Goal: Task Accomplishment & Management: Manage account settings

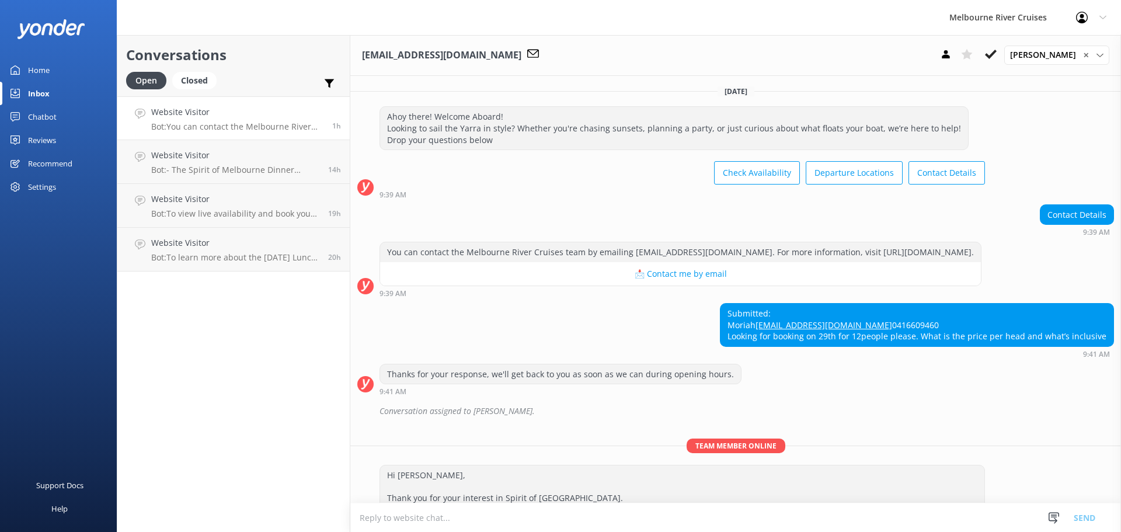
scroll to position [140, 0]
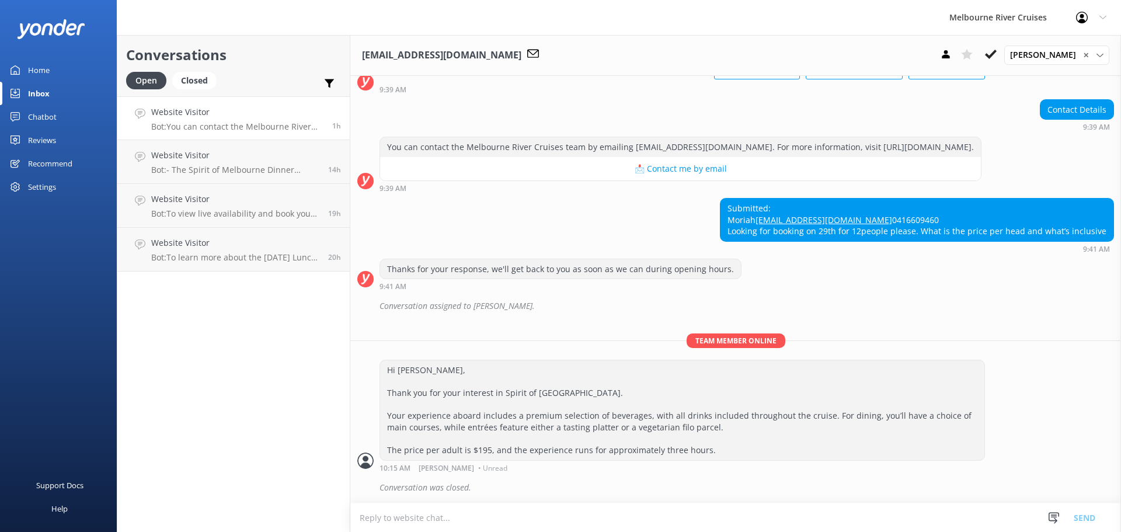
click at [179, 111] on h4 "Website Visitor" at bounding box center [237, 112] width 172 height 13
click at [187, 159] on h4 "Website Visitor" at bounding box center [235, 155] width 168 height 13
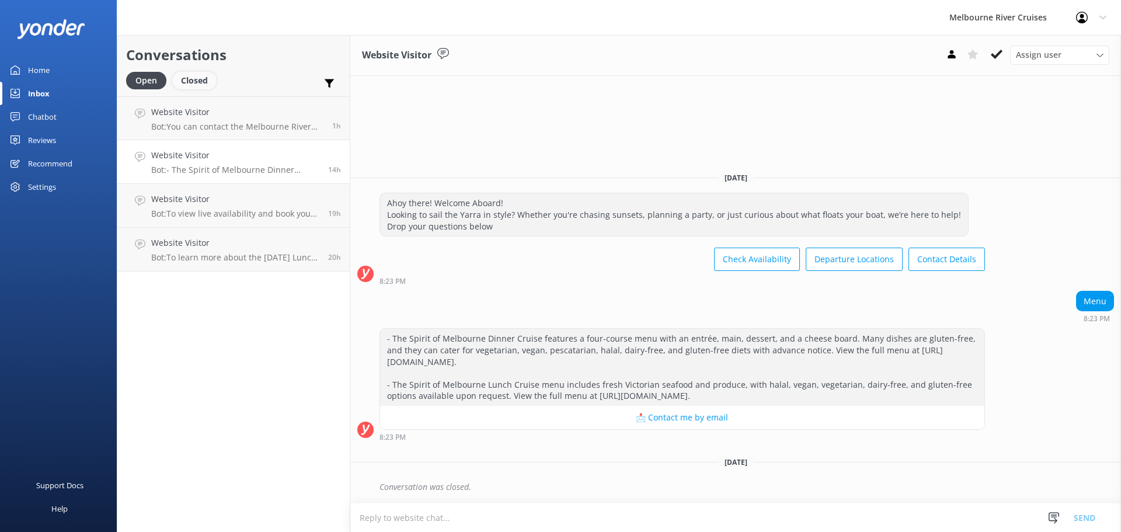
click at [194, 81] on div "Closed" at bounding box center [194, 81] width 44 height 18
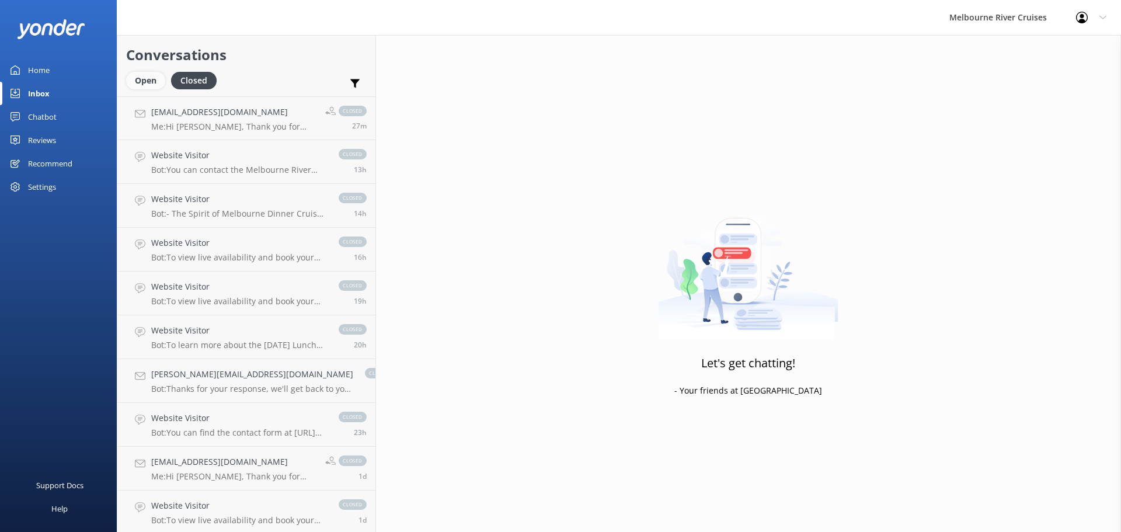
click at [141, 84] on div "Open" at bounding box center [145, 81] width 39 height 18
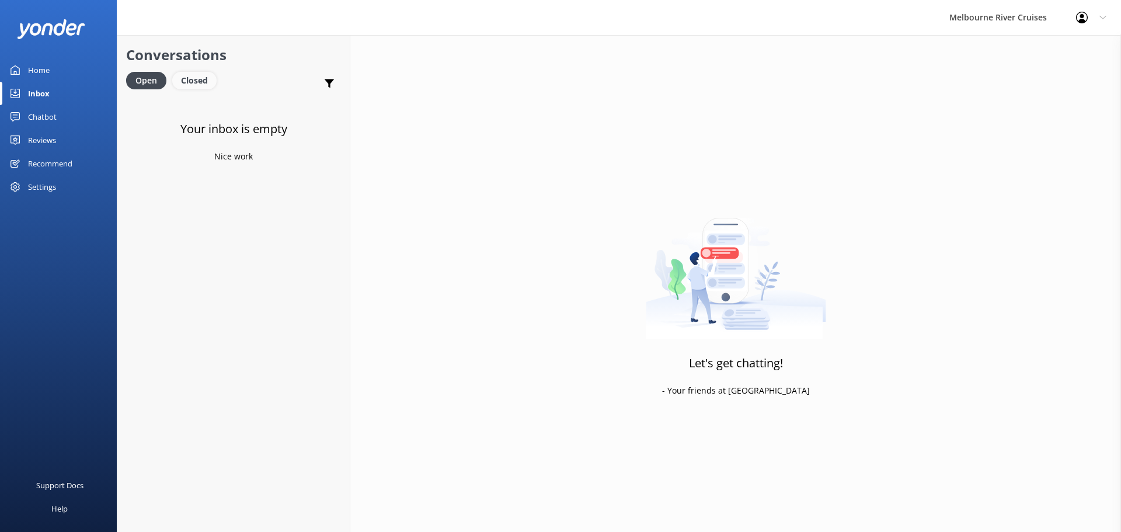
click at [200, 82] on div "Closed" at bounding box center [194, 81] width 44 height 18
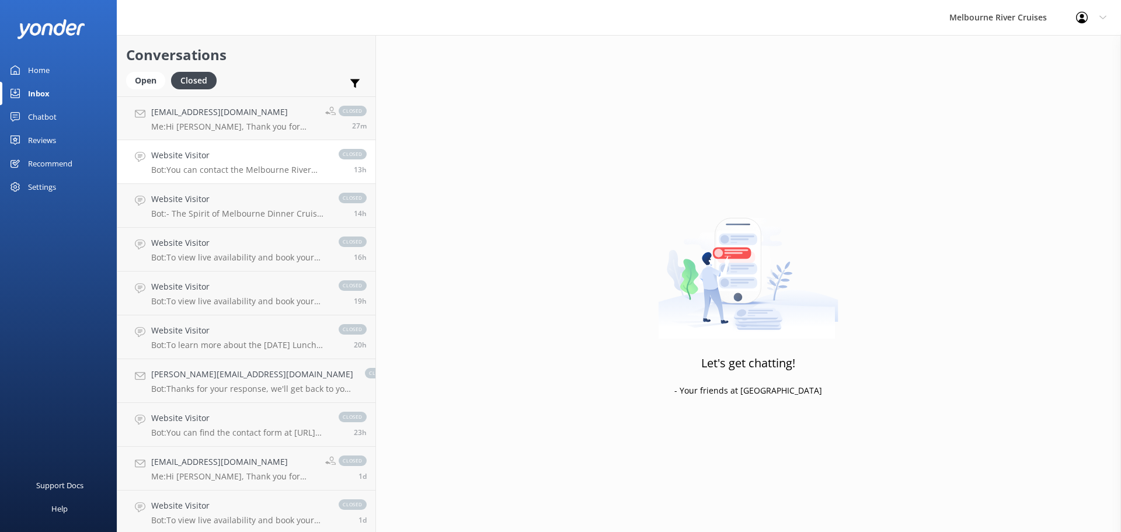
click at [199, 161] on h4 "Website Visitor" at bounding box center [239, 155] width 176 height 13
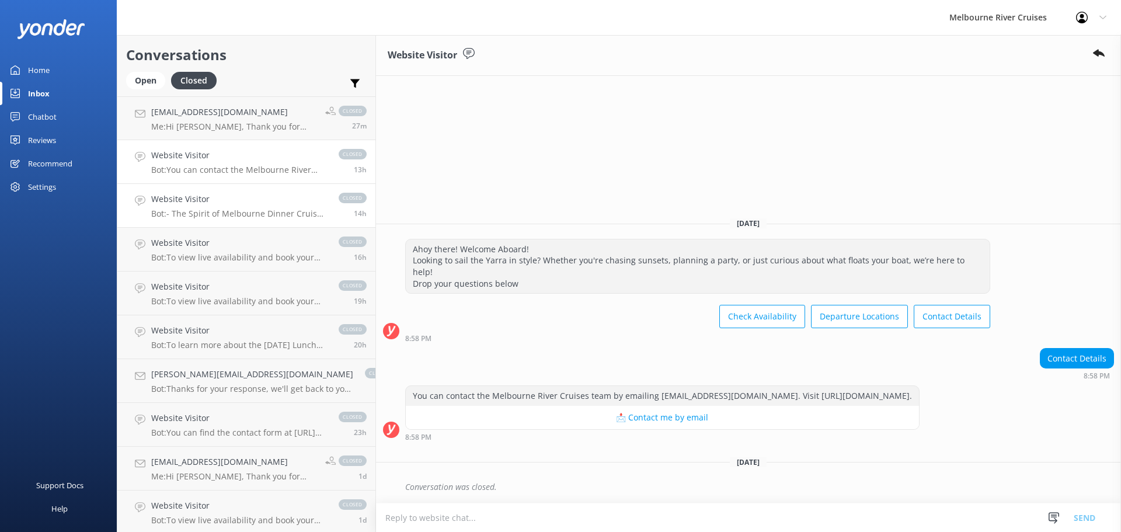
click at [187, 208] on p "Bot: - The Spirit of Melbourne Dinner Cruise features a four-course menu with a…" at bounding box center [239, 213] width 176 height 11
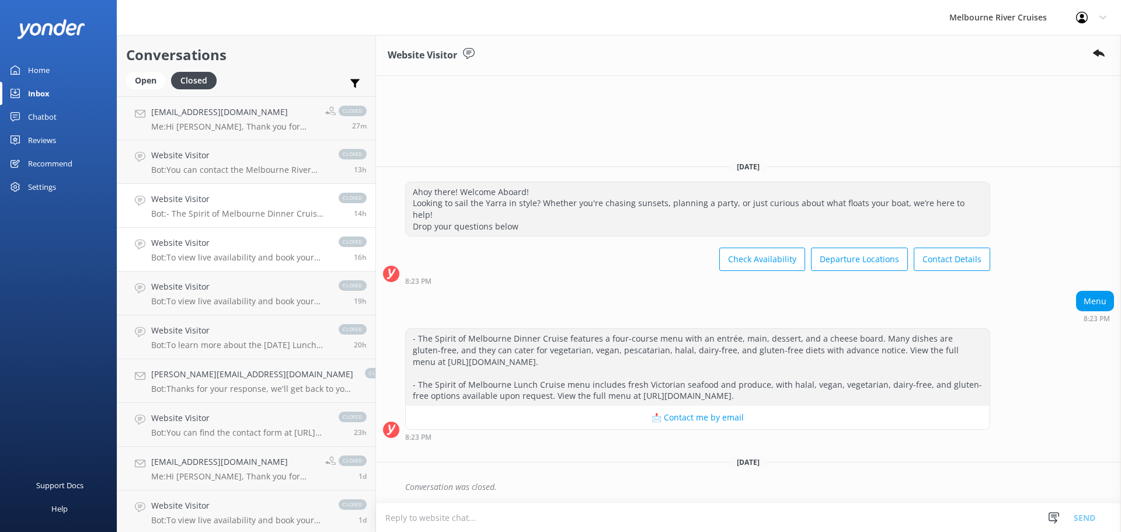
click at [185, 246] on h4 "Website Visitor" at bounding box center [239, 243] width 176 height 13
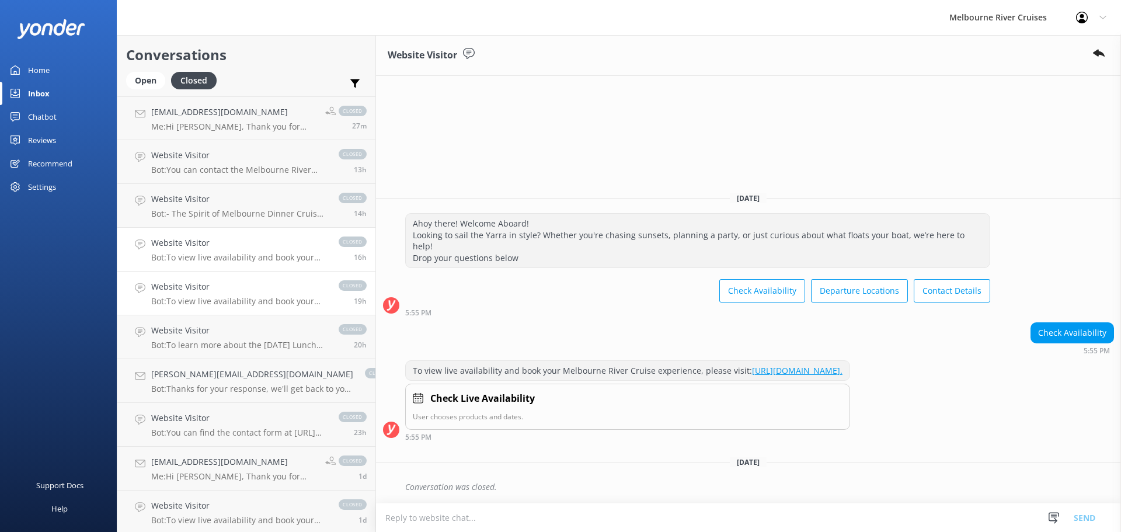
click at [197, 289] on h4 "Website Visitor" at bounding box center [239, 286] width 176 height 13
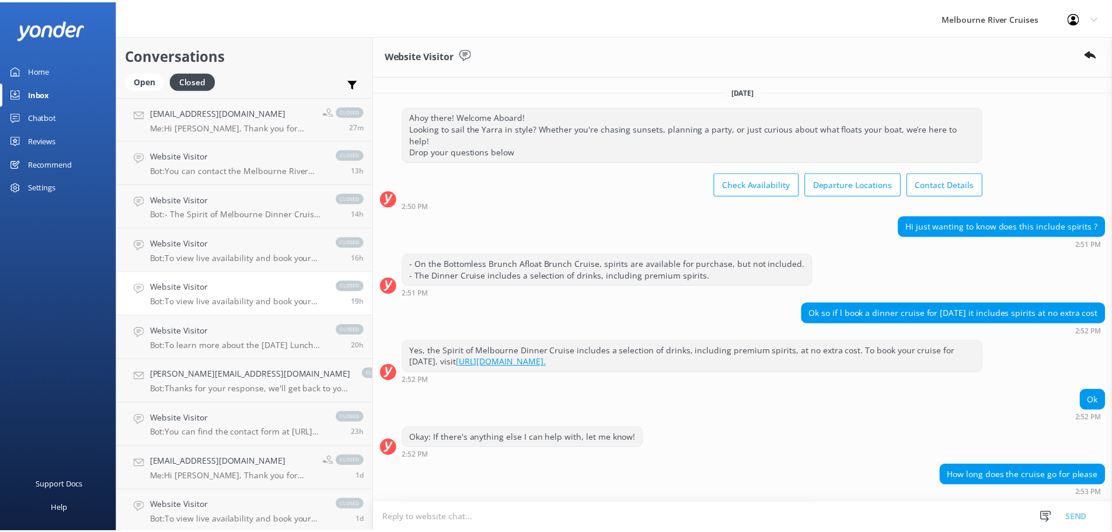
scroll to position [192, 0]
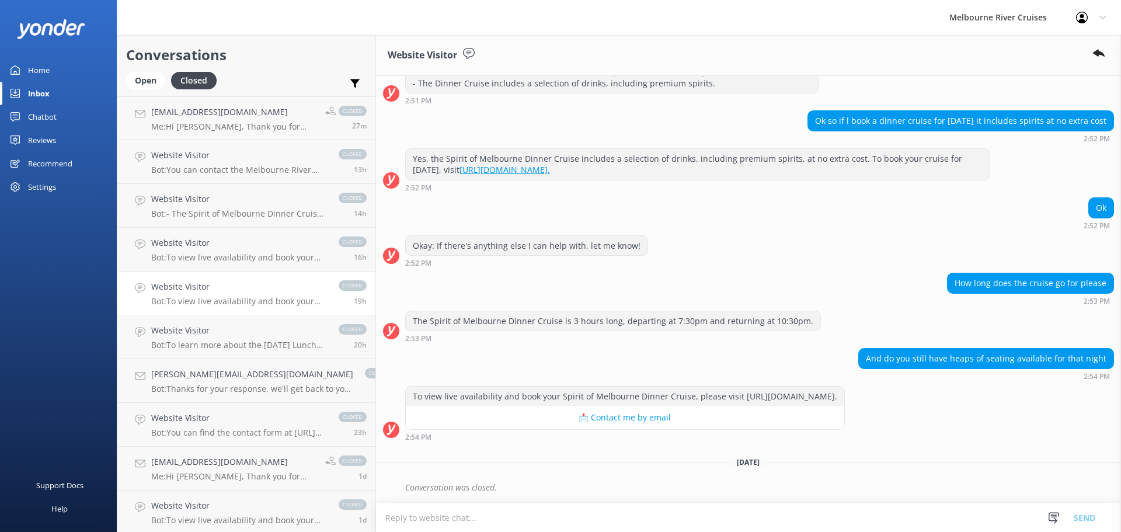
click at [38, 94] on div "Inbox" at bounding box center [39, 93] width 22 height 23
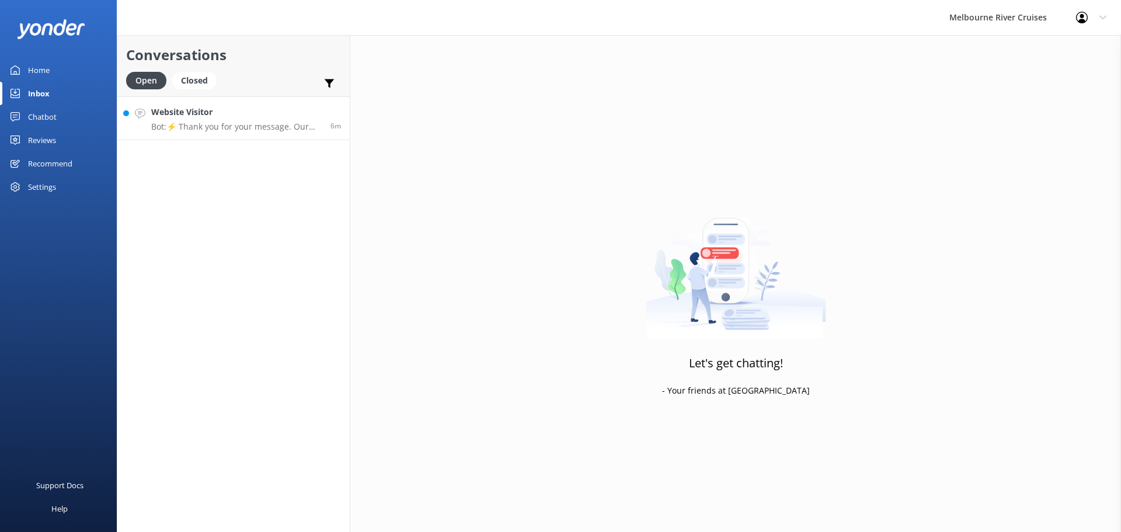
click at [204, 126] on p "Bot: ⚡ Thank you for your message. Our office hours are Mon - Fri 9.30am - 5pm.…" at bounding box center [236, 126] width 171 height 11
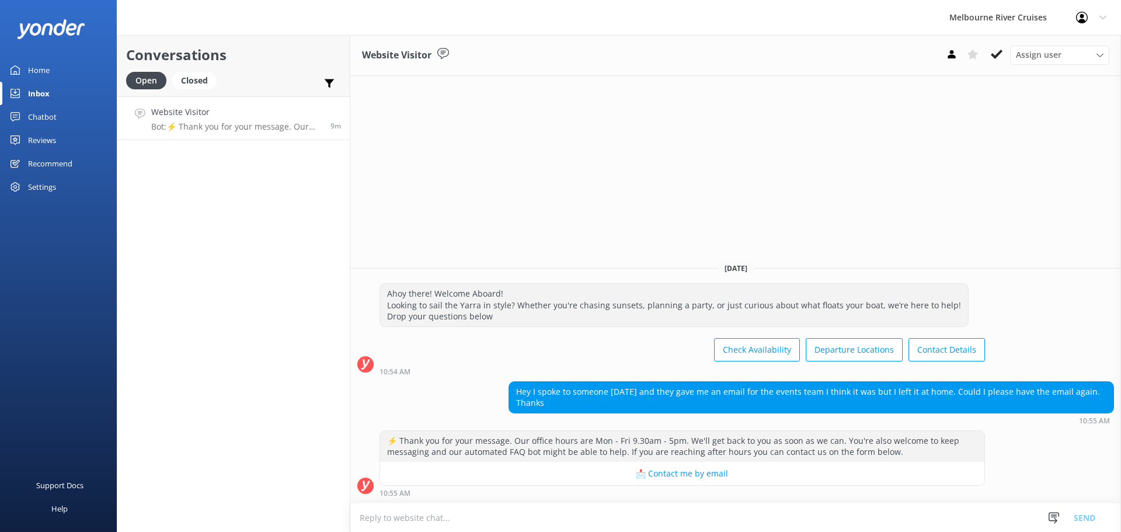
click at [40, 91] on div "Inbox" at bounding box center [39, 93] width 22 height 23
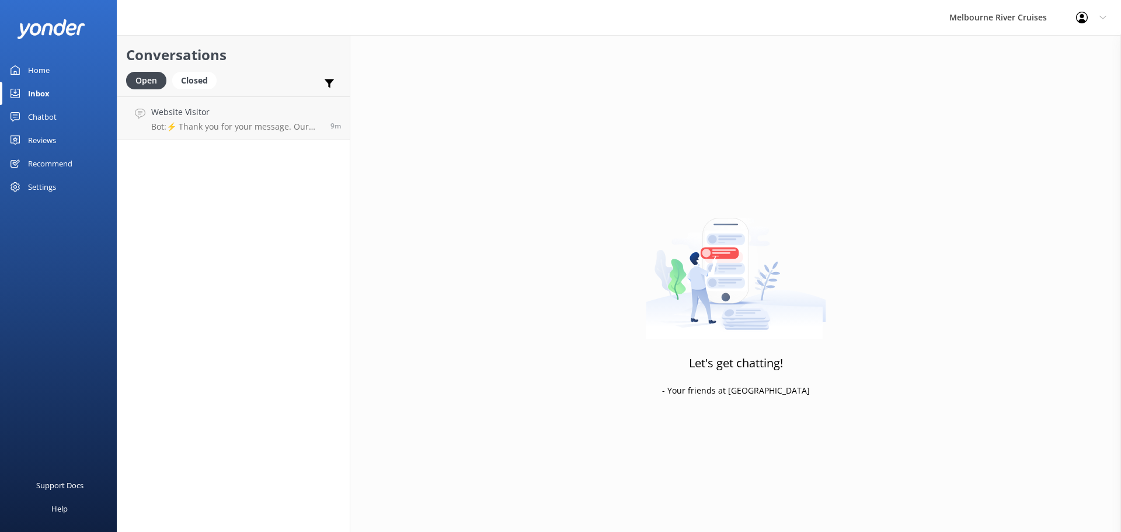
click at [36, 70] on div "Home" at bounding box center [39, 69] width 22 height 23
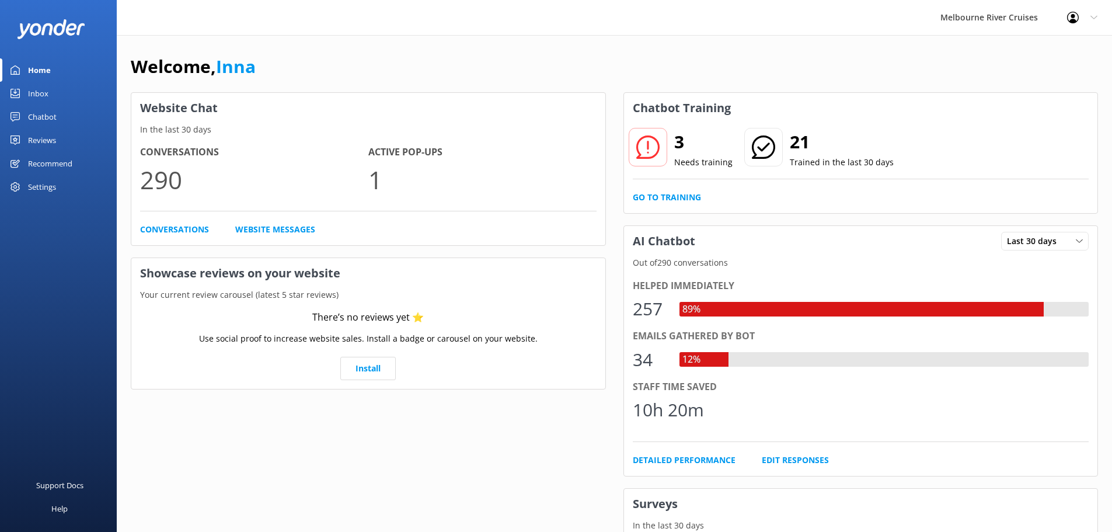
click at [40, 98] on div "Inbox" at bounding box center [38, 93] width 20 height 23
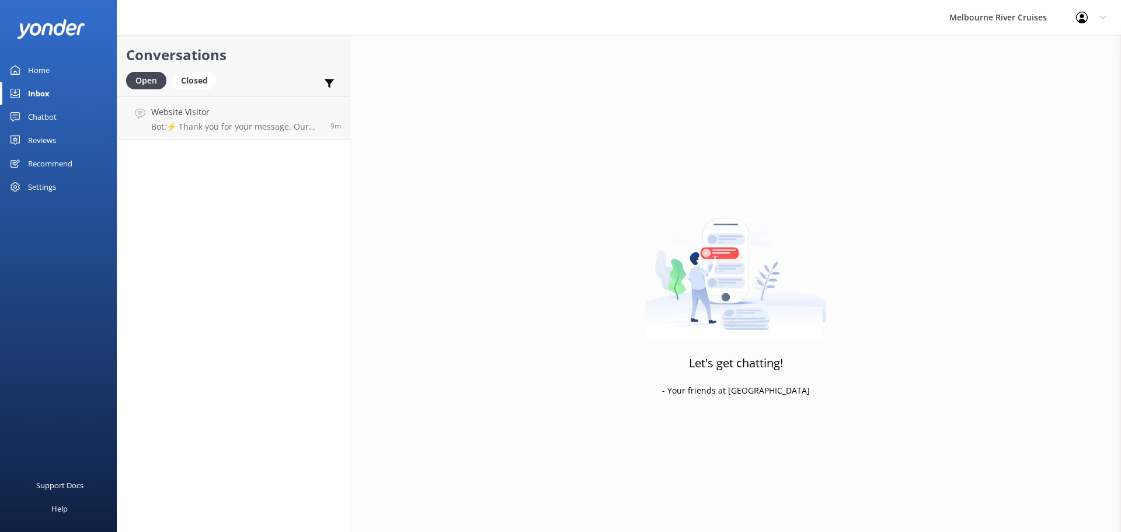
click at [35, 70] on div "Home" at bounding box center [39, 69] width 22 height 23
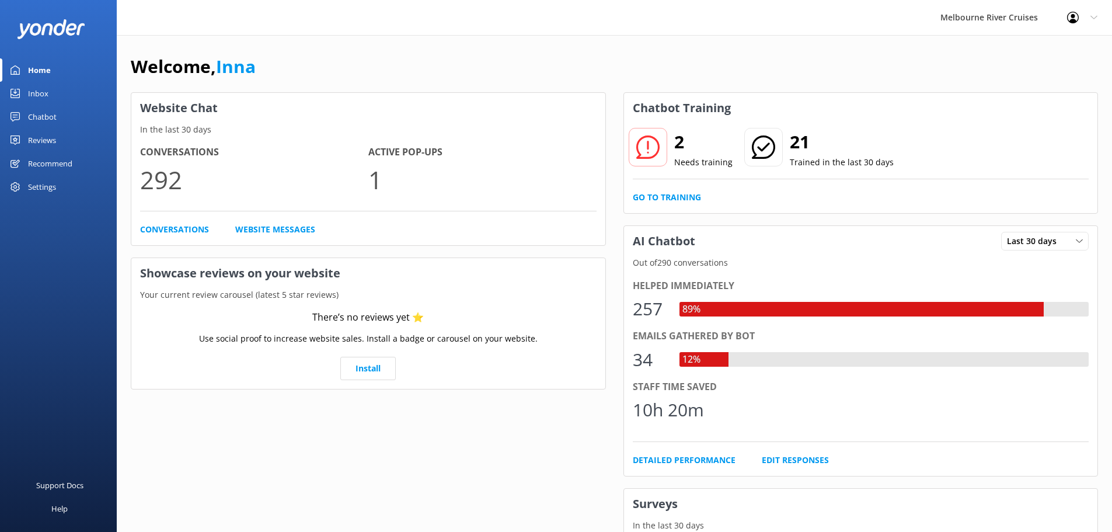
click at [35, 90] on div "Inbox" at bounding box center [38, 93] width 20 height 23
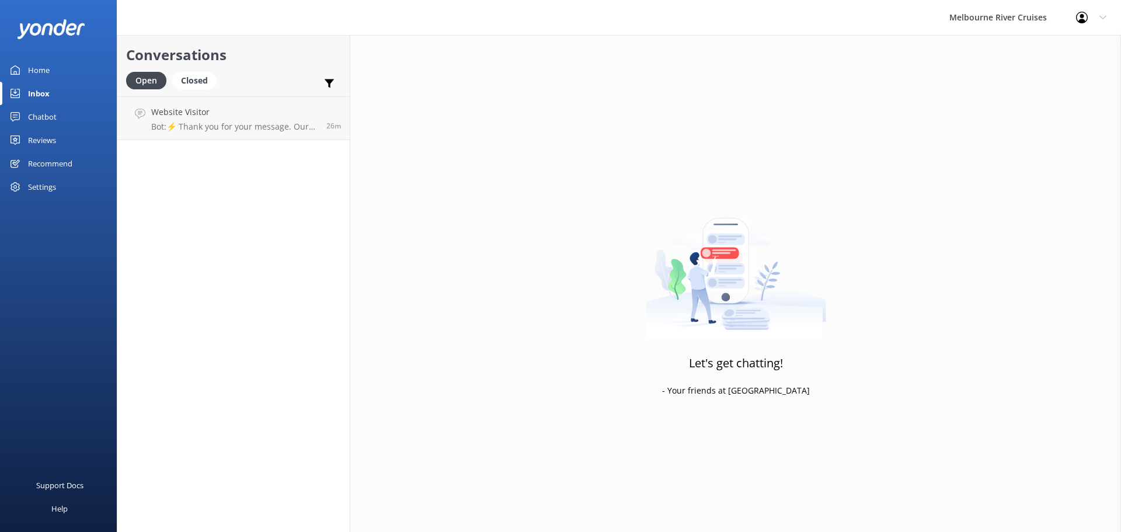
click at [32, 91] on div "Inbox" at bounding box center [39, 93] width 22 height 23
click at [41, 114] on div "Chatbot" at bounding box center [42, 116] width 29 height 23
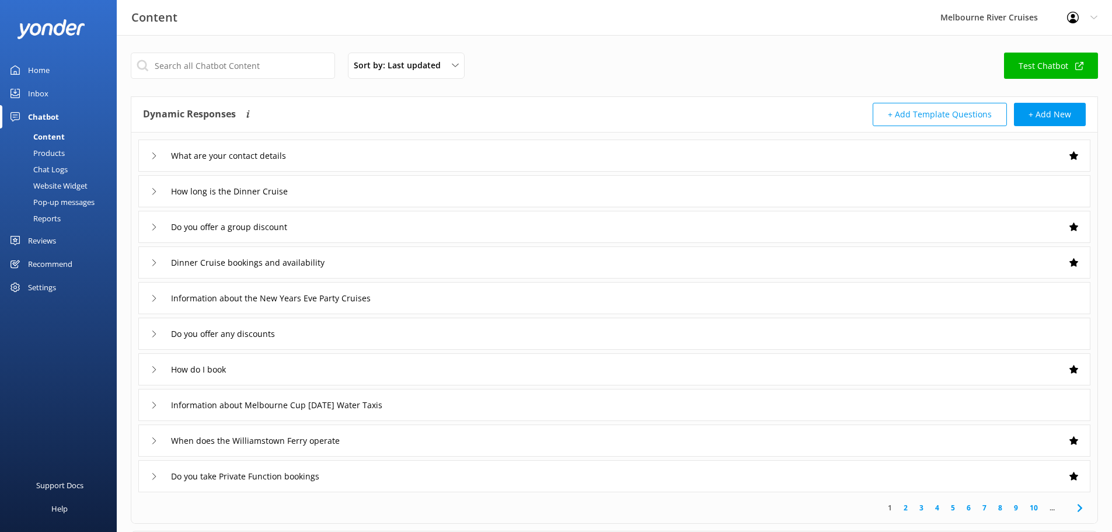
click at [36, 92] on div "Inbox" at bounding box center [38, 93] width 20 height 23
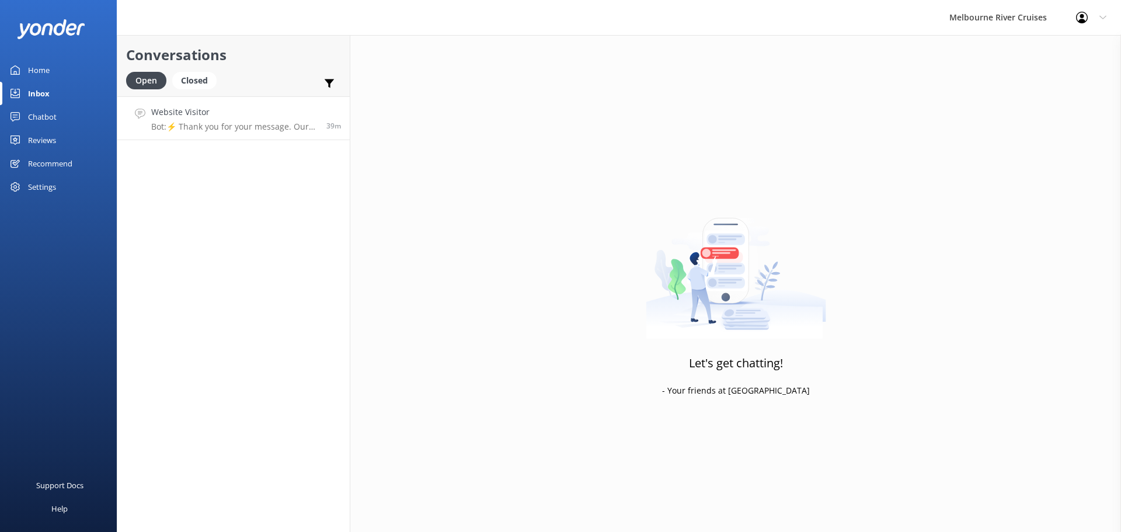
click at [225, 123] on p "Bot: ⚡ Thank you for your message. Our office hours are Mon - Fri 9.30am - 5pm.…" at bounding box center [234, 126] width 166 height 11
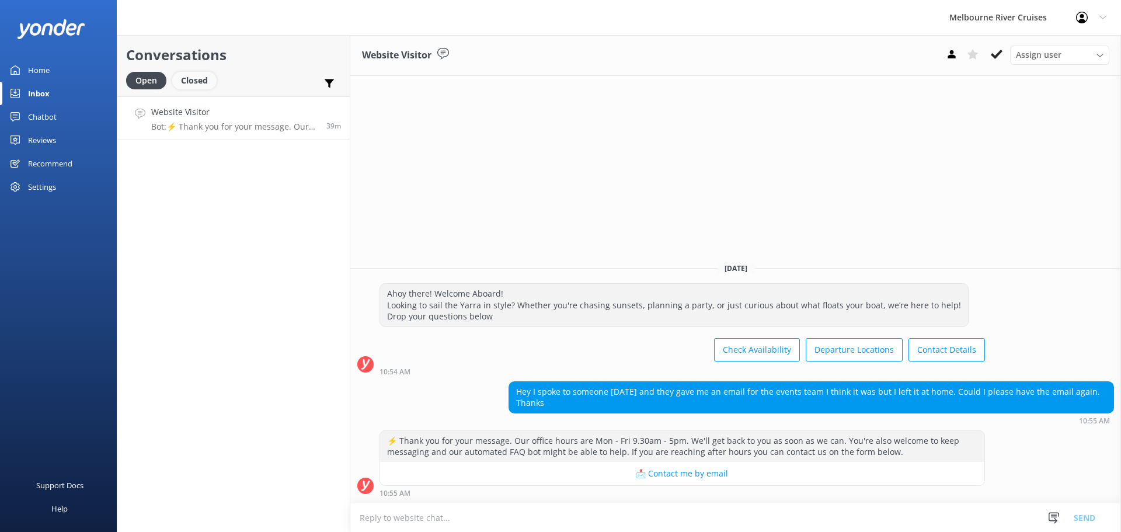
click at [193, 80] on div "Closed" at bounding box center [194, 81] width 44 height 18
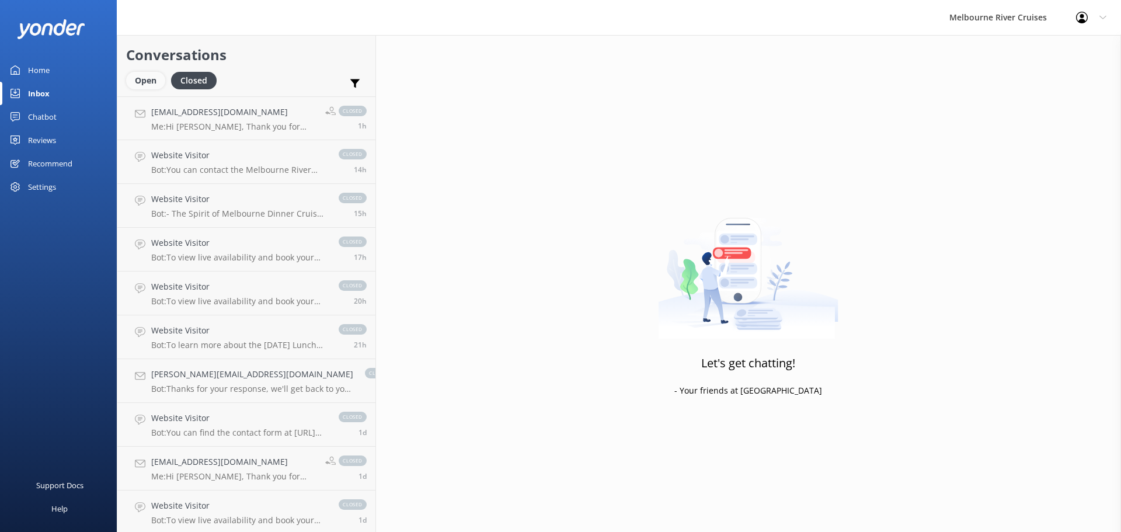
click at [142, 79] on div "Open" at bounding box center [145, 81] width 39 height 18
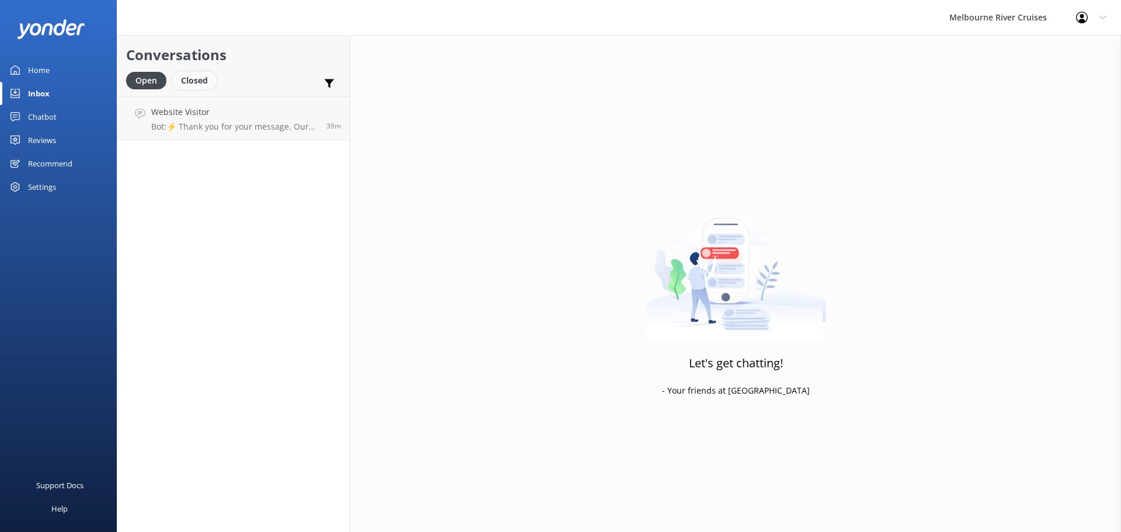
click at [192, 80] on div "Closed" at bounding box center [194, 81] width 44 height 18
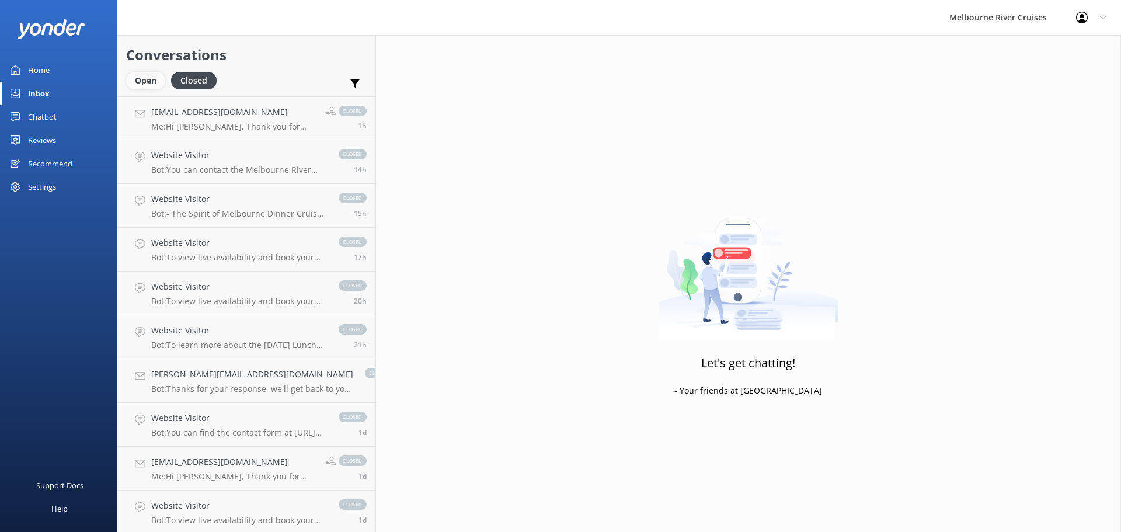
click at [137, 75] on div "Open" at bounding box center [145, 81] width 39 height 18
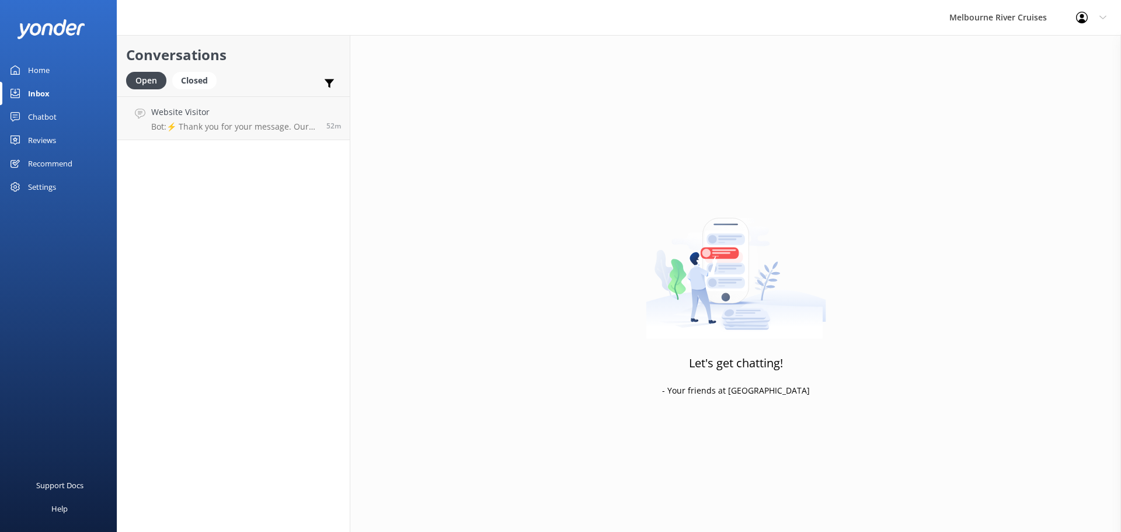
click at [39, 114] on div "Chatbot" at bounding box center [42, 116] width 29 height 23
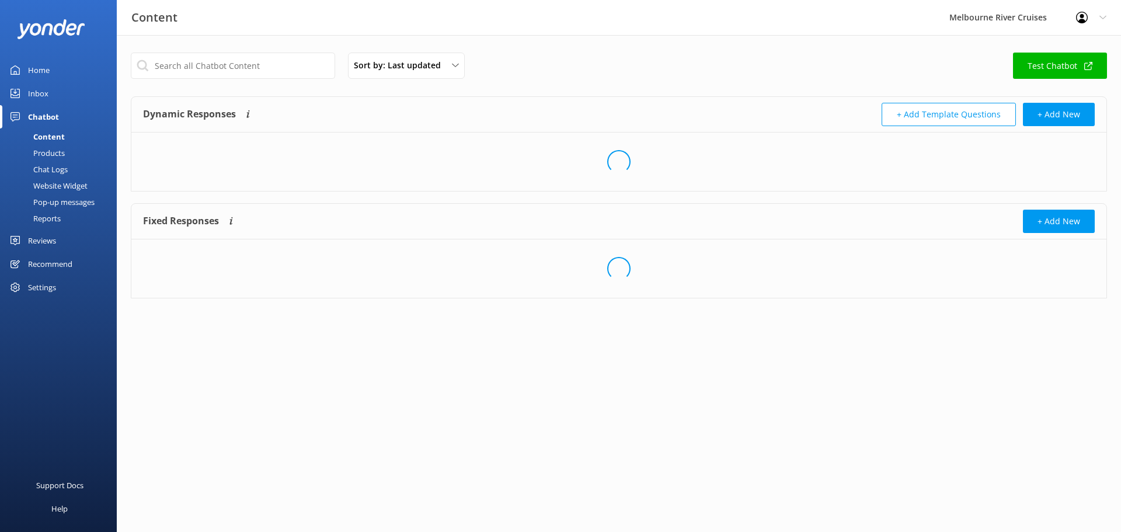
click at [34, 92] on div "Inbox" at bounding box center [38, 93] width 20 height 23
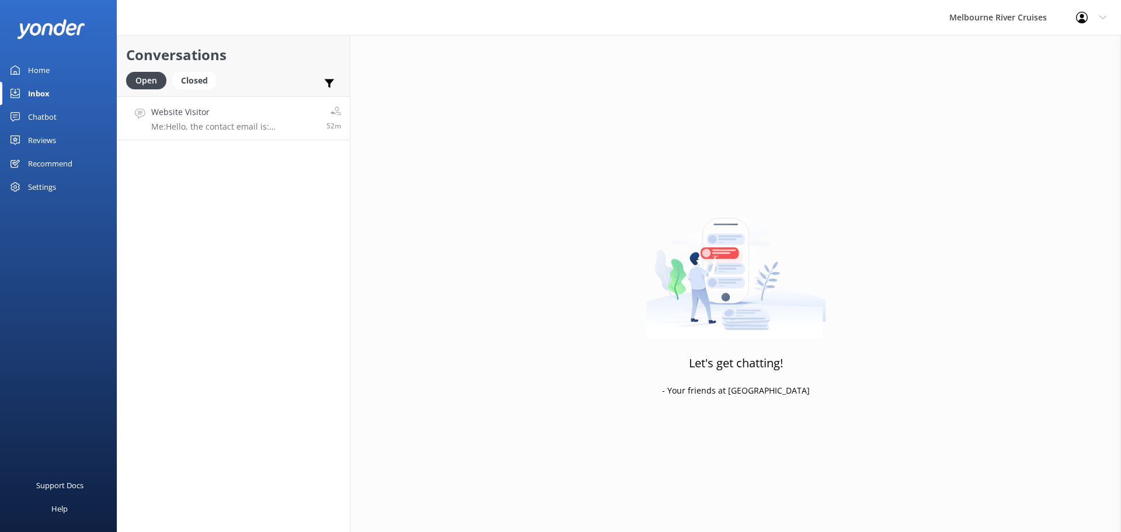
click at [205, 115] on h4 "Website Visitor" at bounding box center [234, 112] width 166 height 13
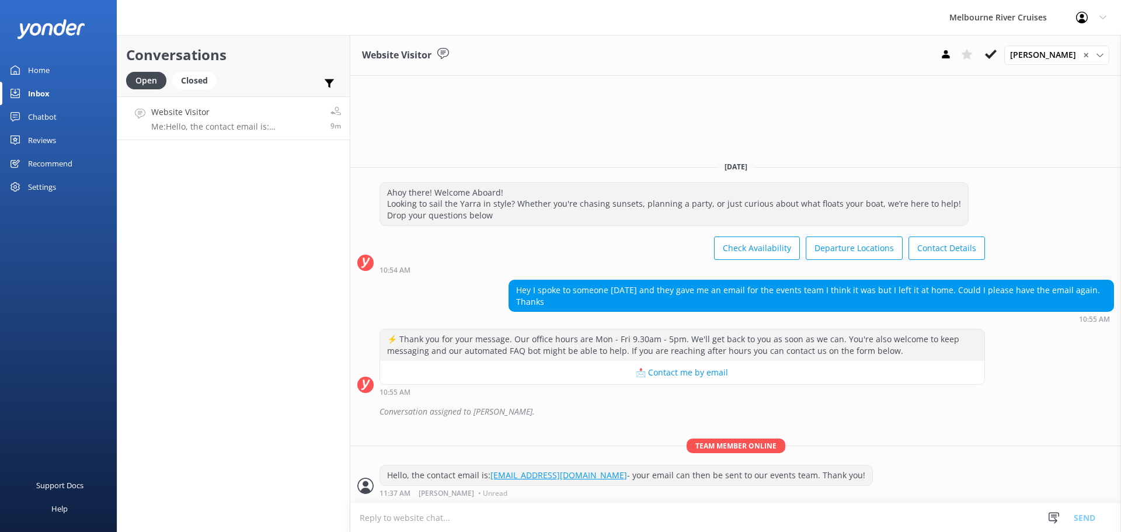
click at [34, 74] on div "Home" at bounding box center [39, 69] width 22 height 23
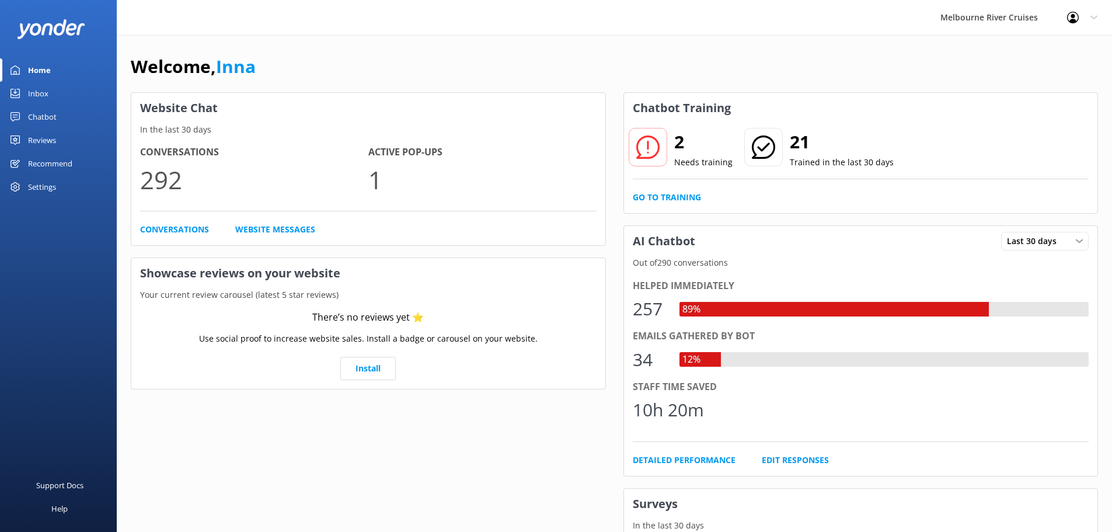
click at [39, 93] on div "Inbox" at bounding box center [38, 93] width 20 height 23
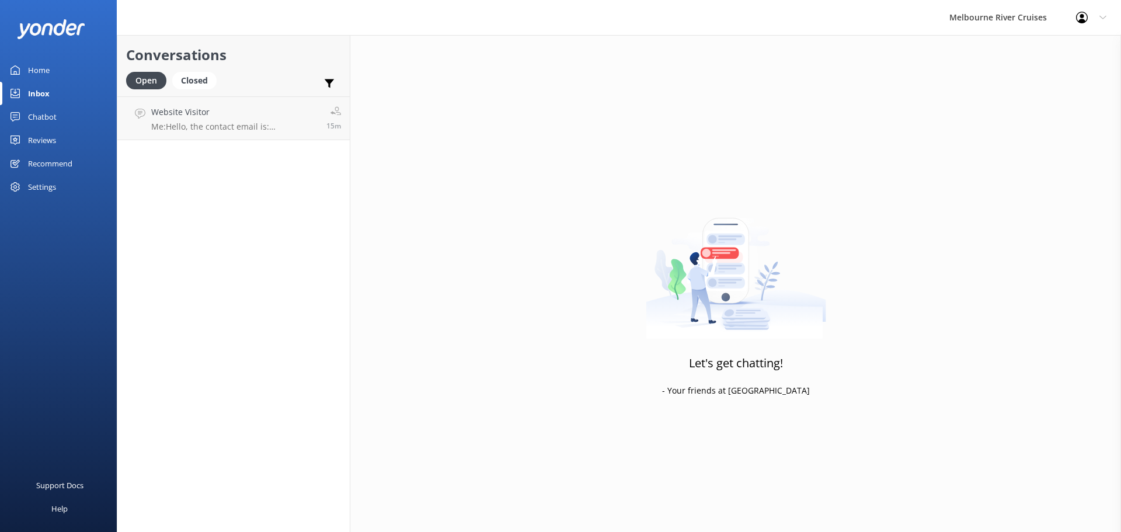
click at [45, 96] on div "Inbox" at bounding box center [39, 93] width 22 height 23
click at [40, 65] on div "Home" at bounding box center [39, 69] width 22 height 23
